Goal: Check status: Check status

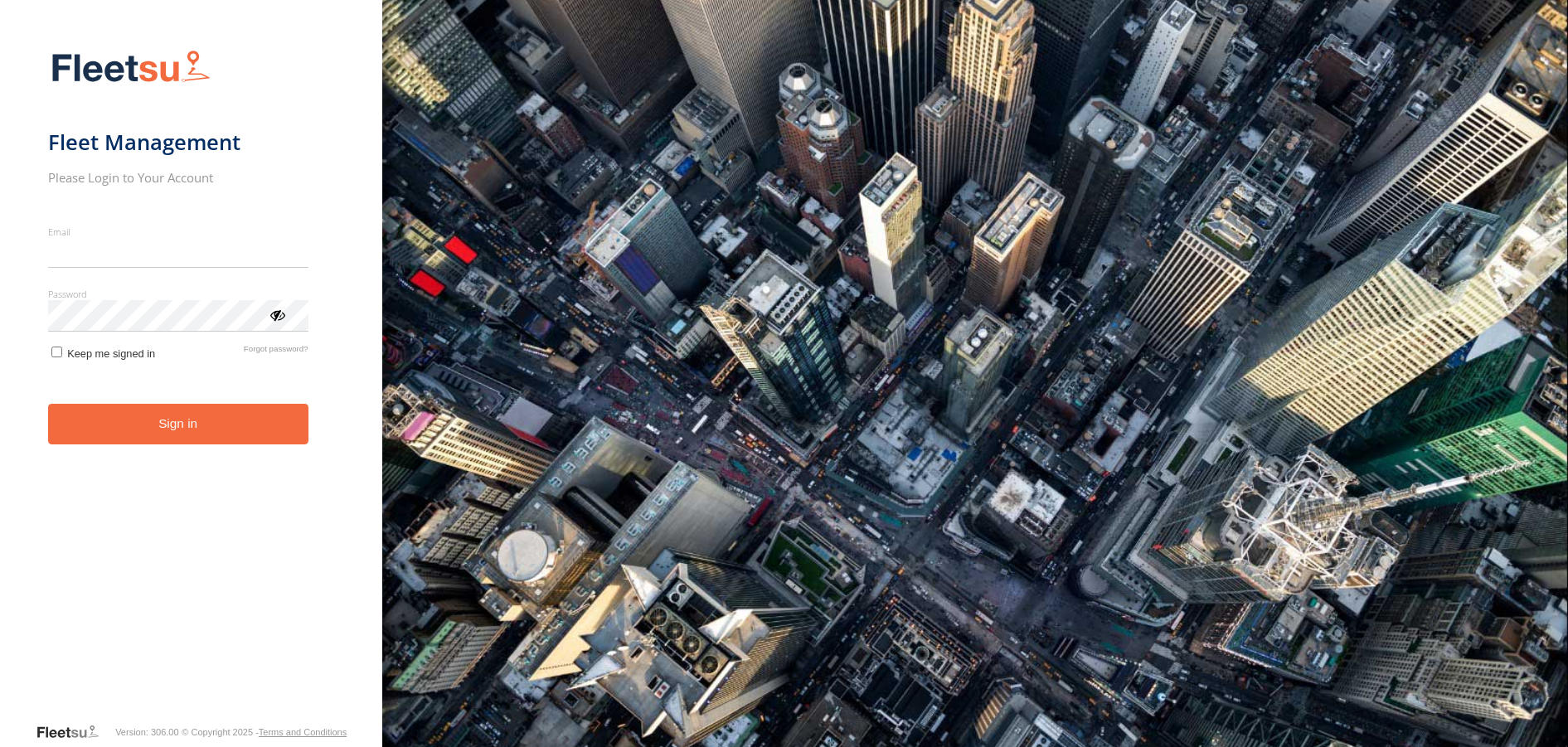
type input "**********"
click at [179, 434] on button "Sign in" at bounding box center [178, 424] width 260 height 41
